Goal: Find specific page/section

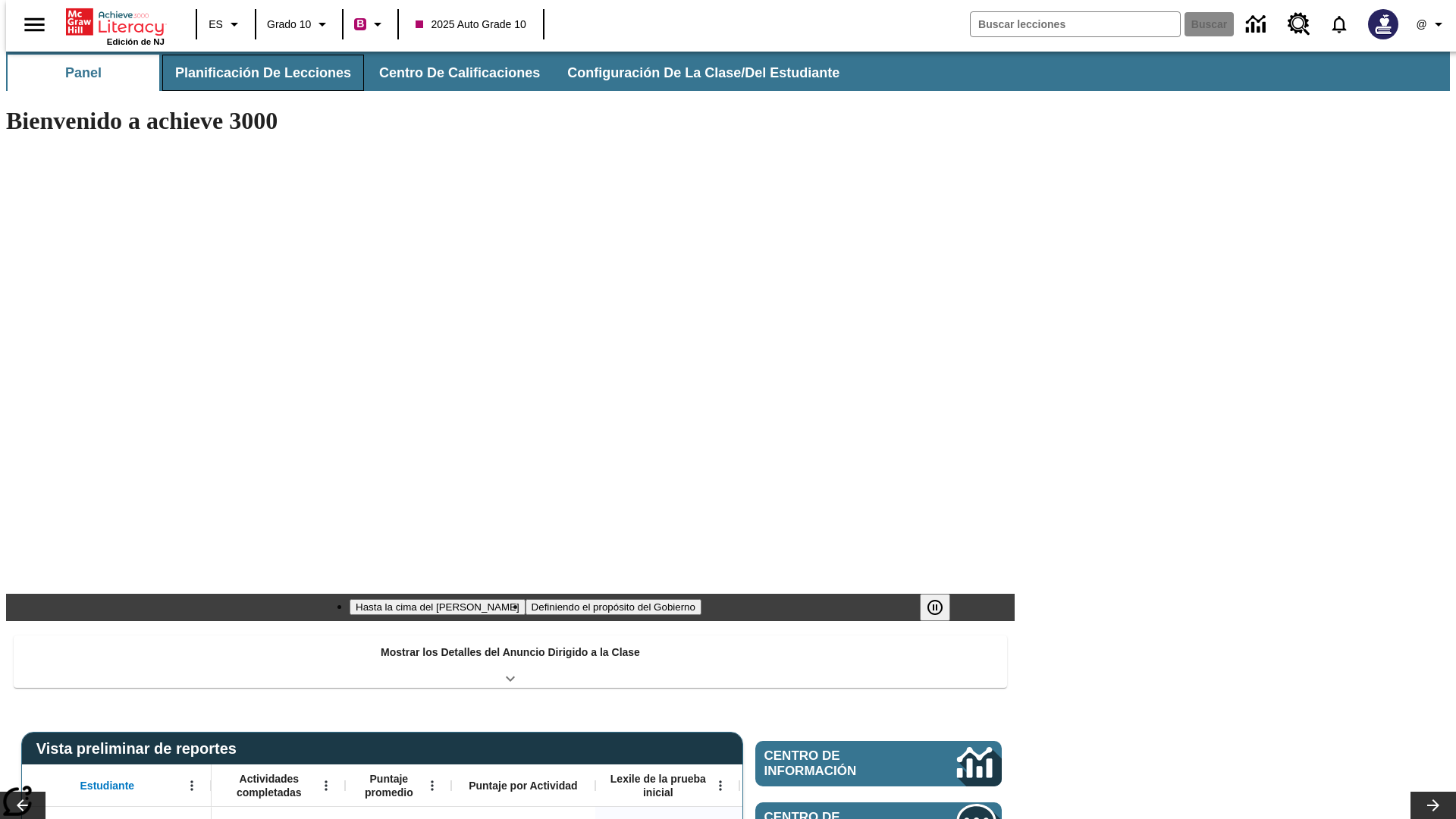
click at [254, 73] on button "Planificación de lecciones" at bounding box center [263, 73] width 202 height 37
